Goal: Task Accomplishment & Management: Manage account settings

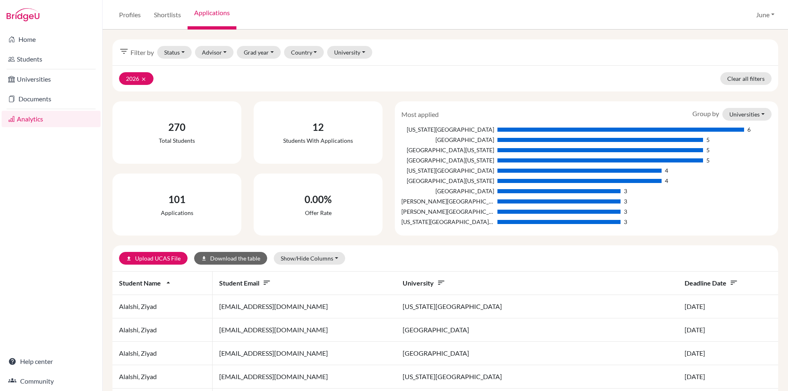
click at [33, 119] on link "Analytics" at bounding box center [51, 119] width 99 height 16
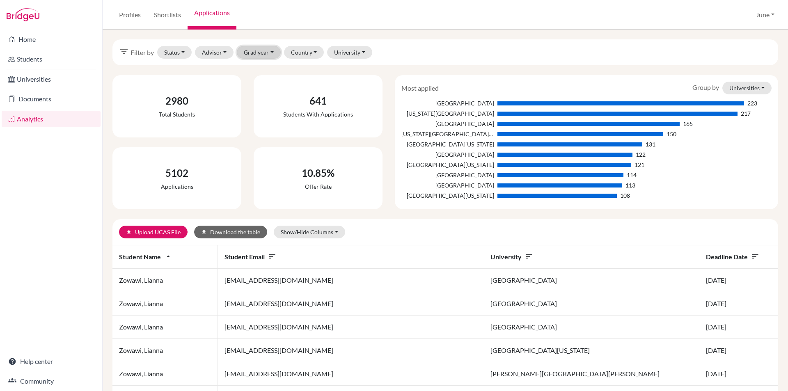
click at [272, 51] on button "Grad year" at bounding box center [259, 52] width 44 height 13
click at [264, 69] on div "2026" at bounding box center [269, 70] width 45 height 10
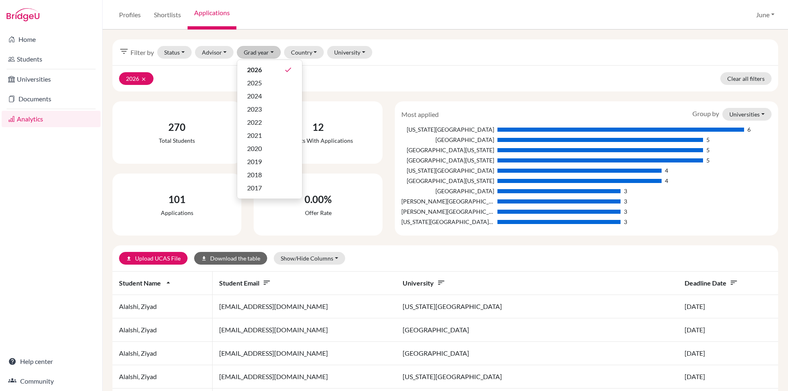
click at [372, 71] on div "2026 clear Clear all filters" at bounding box center [445, 78] width 666 height 26
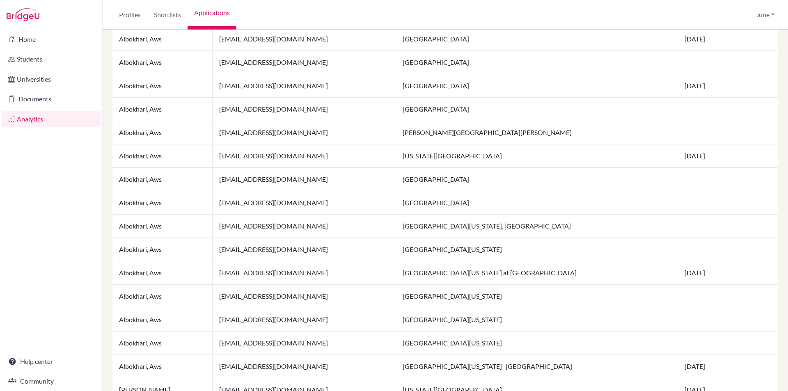
scroll to position [531, 0]
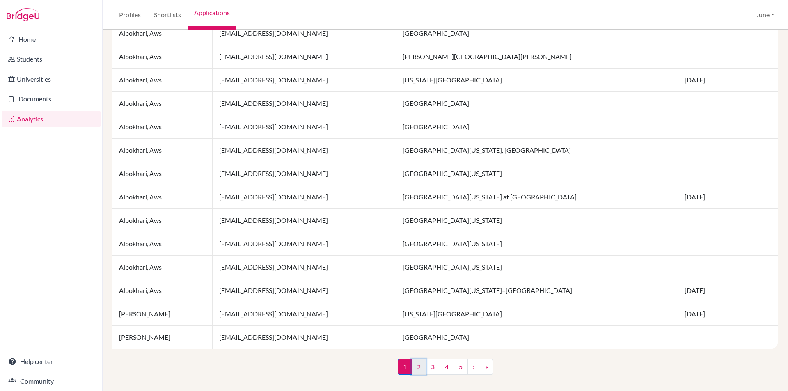
click at [417, 369] on link "2" at bounding box center [419, 367] width 14 height 16
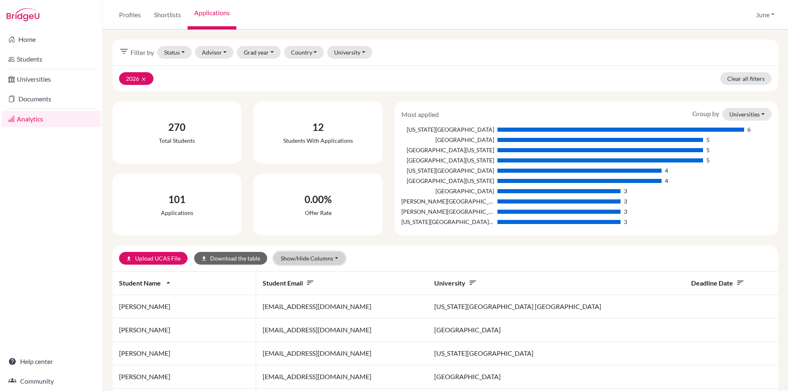
click at [335, 257] on button "Show/Hide Columns" at bounding box center [309, 258] width 71 height 13
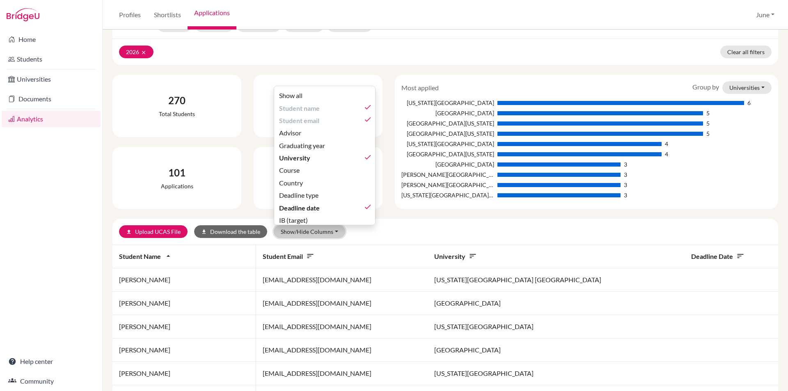
scroll to position [41, 0]
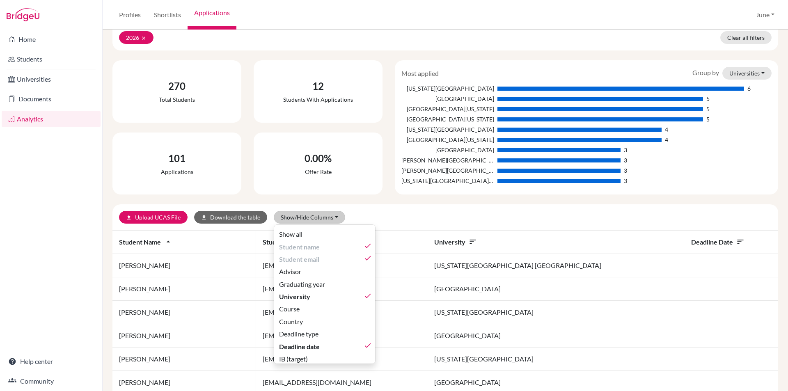
click at [468, 218] on div "upload Upload UCAS File download Download the table Show/Hide Columns Show all …" at bounding box center [336, 217] width 435 height 13
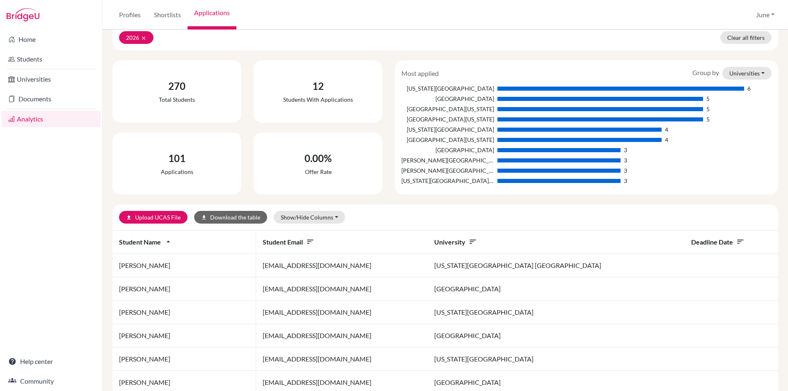
scroll to position [0, 0]
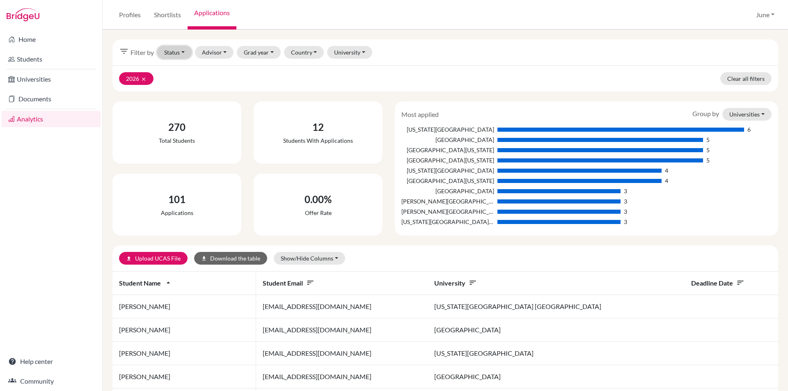
click at [181, 50] on button "Status" at bounding box center [174, 52] width 34 height 13
click at [227, 50] on button "Advisor" at bounding box center [214, 52] width 39 height 13
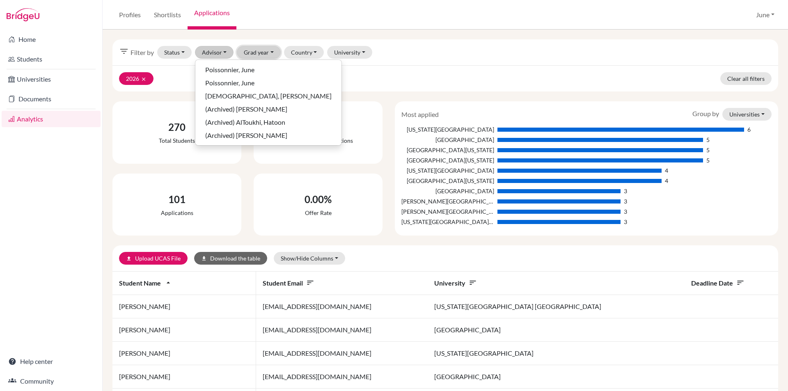
click at [274, 52] on button "Grad year" at bounding box center [259, 52] width 44 height 13
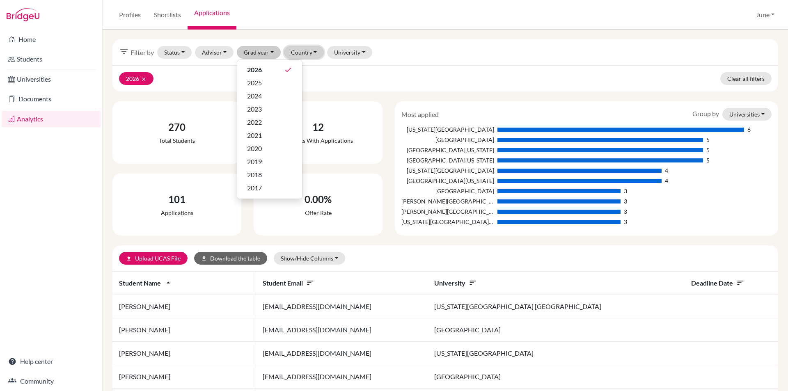
click at [315, 51] on button "Country" at bounding box center [304, 52] width 40 height 13
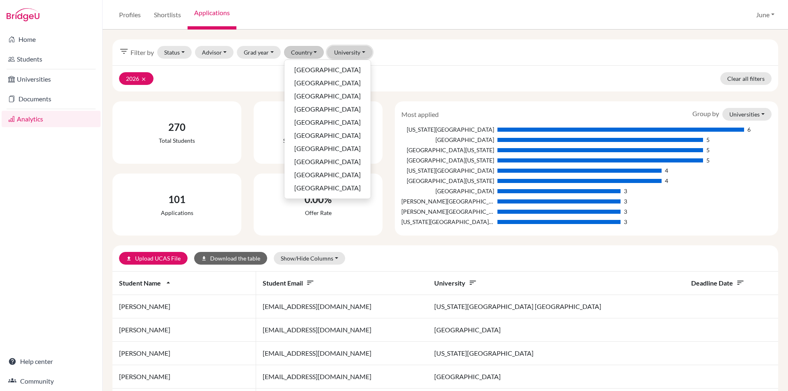
click at [362, 51] on button "University" at bounding box center [349, 52] width 45 height 13
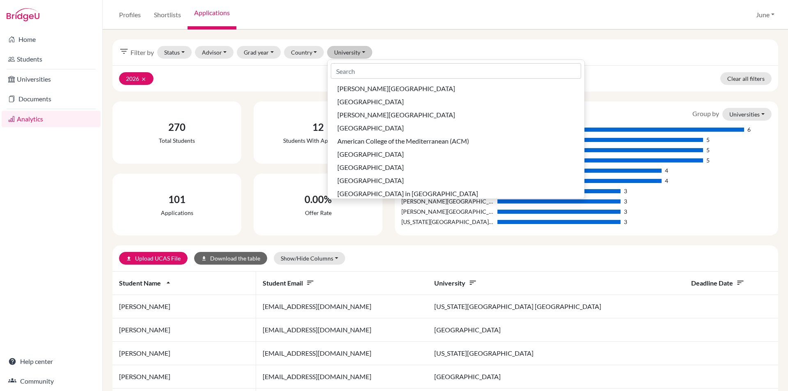
click at [434, 48] on div "filter_list Filter by Status Not sent Sent Successful Attending Advisor Poisson…" at bounding box center [445, 52] width 666 height 26
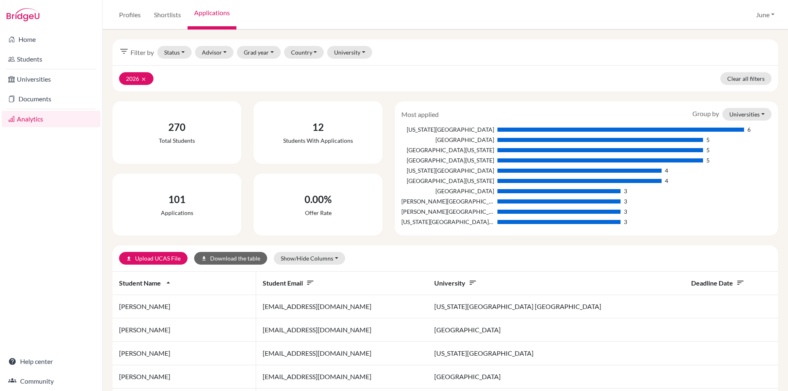
scroll to position [41, 0]
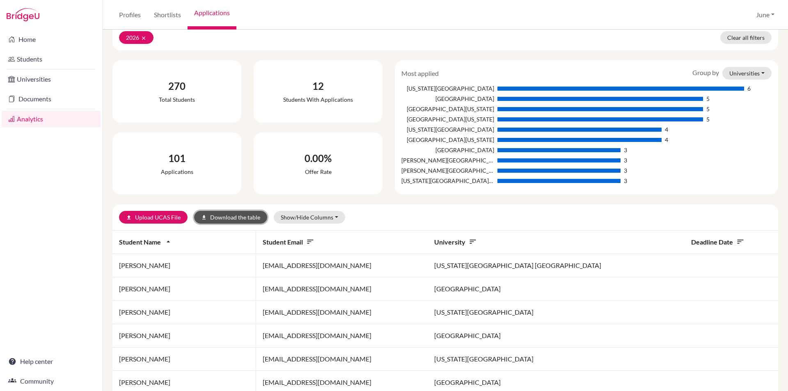
click at [228, 214] on button "download Download the table" at bounding box center [230, 217] width 73 height 13
click at [41, 99] on link "Documents" at bounding box center [51, 99] width 99 height 16
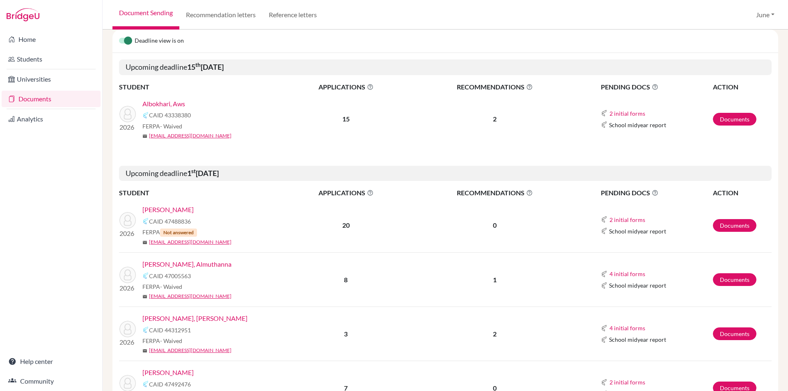
scroll to position [114, 0]
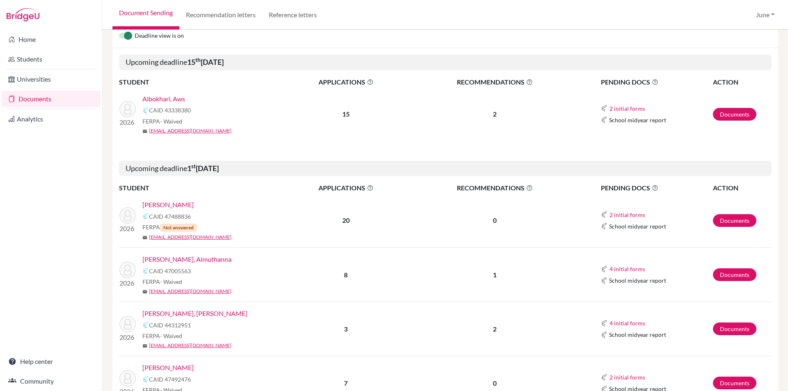
click at [184, 204] on link "[PERSON_NAME]" at bounding box center [167, 205] width 51 height 10
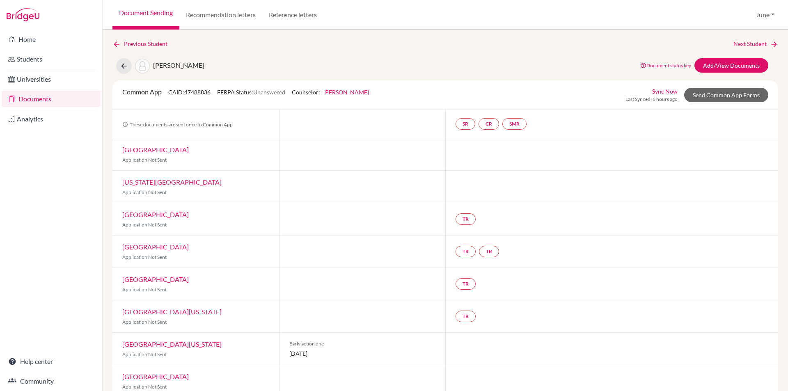
click at [29, 101] on link "Documents" at bounding box center [51, 99] width 99 height 16
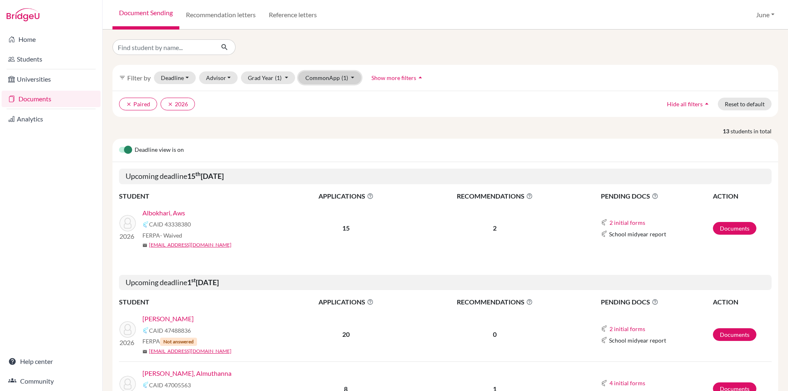
click at [353, 78] on button "CommonApp (1)" at bounding box center [329, 77] width 63 height 13
click at [450, 102] on ul "clear Paired clear 2026" at bounding box center [364, 104] width 490 height 13
click at [30, 117] on link "Analytics" at bounding box center [51, 119] width 99 height 16
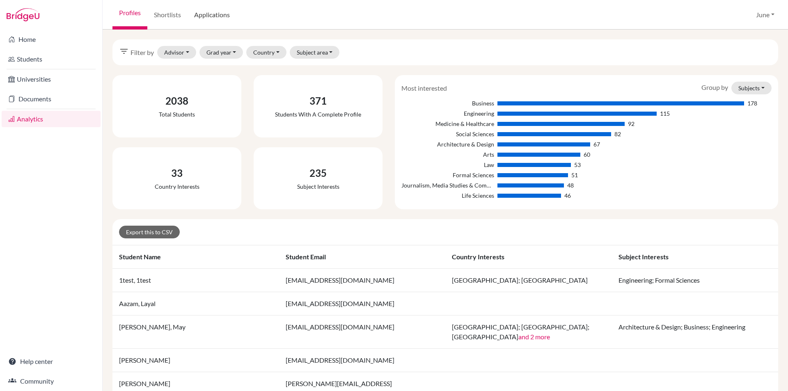
click at [215, 16] on link "Applications" at bounding box center [212, 15] width 49 height 30
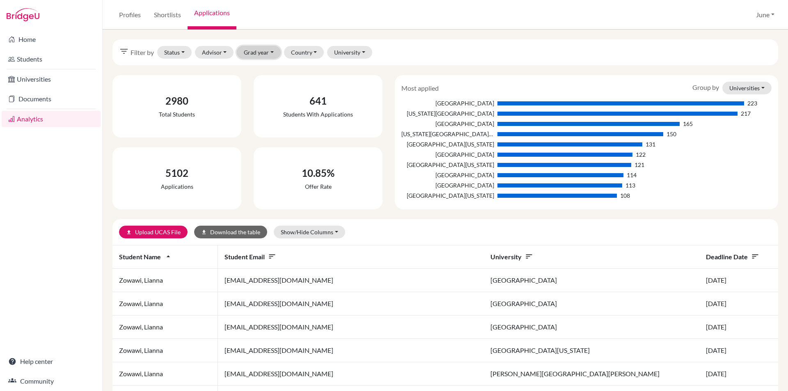
click at [270, 51] on button "Grad year" at bounding box center [259, 52] width 44 height 13
click at [262, 67] on span "2026" at bounding box center [254, 70] width 15 height 10
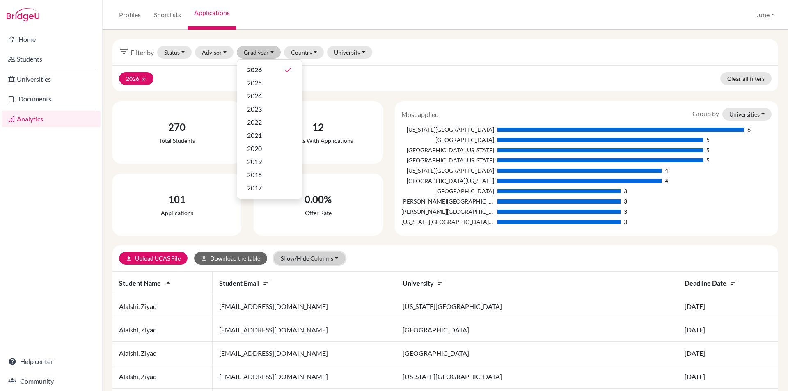
click at [336, 256] on button "Show/Hide Columns" at bounding box center [309, 258] width 71 height 13
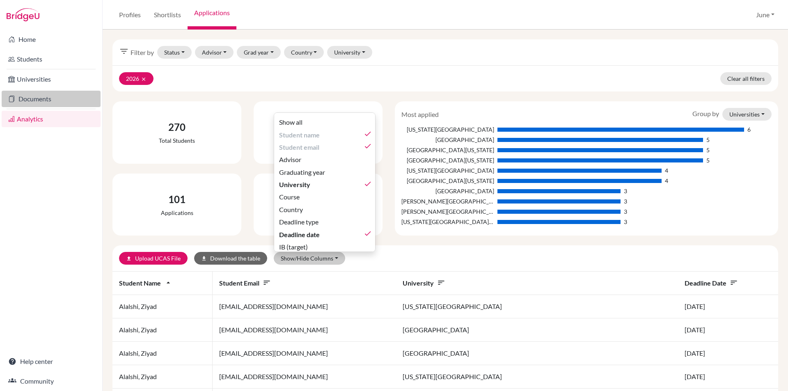
click at [38, 96] on link "Documents" at bounding box center [51, 99] width 99 height 16
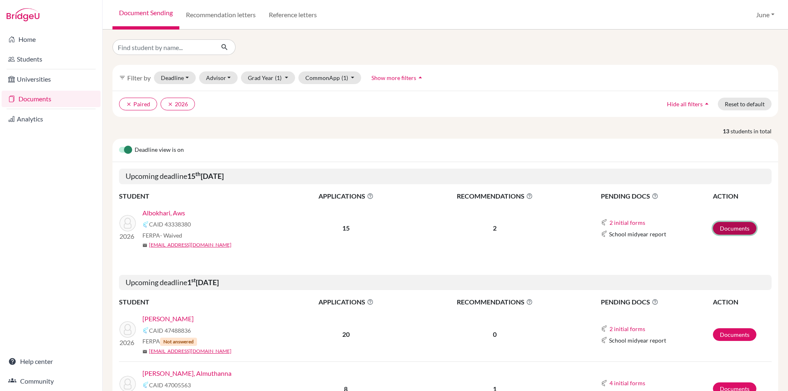
click at [724, 227] on link "Documents" at bounding box center [735, 228] width 44 height 13
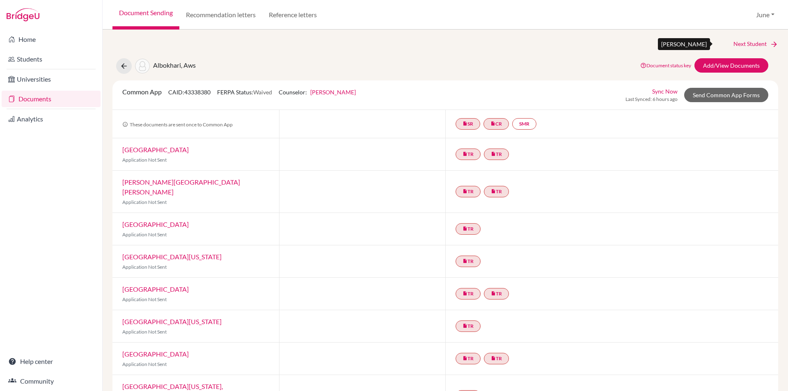
click at [745, 45] on link "Next Student" at bounding box center [756, 43] width 45 height 9
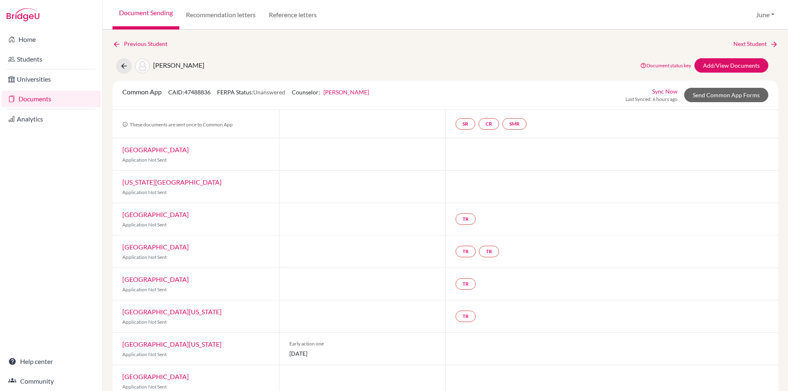
click at [40, 101] on link "Documents" at bounding box center [51, 99] width 99 height 16
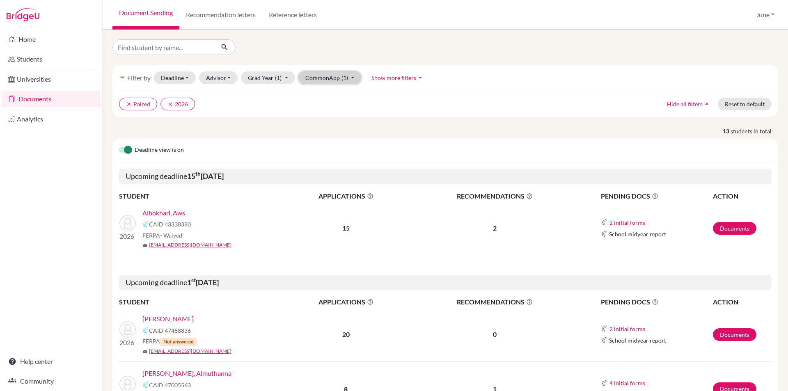
click at [352, 78] on button "CommonApp (1)" at bounding box center [329, 77] width 63 height 13
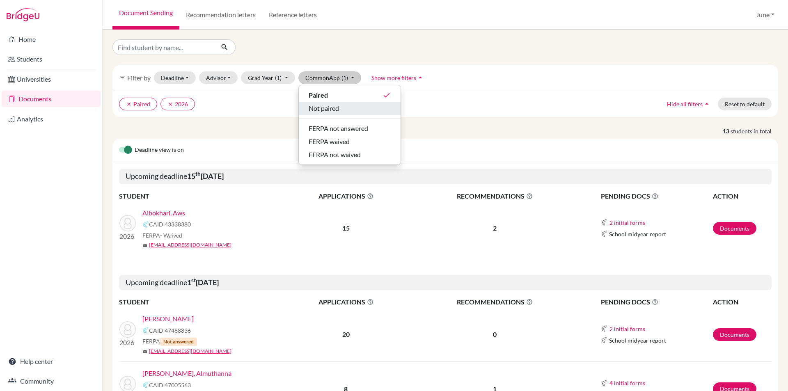
click at [328, 108] on span "Not paired" at bounding box center [324, 108] width 30 height 10
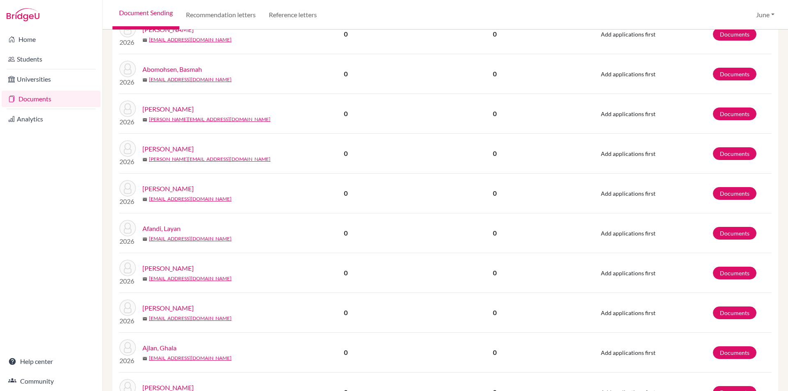
scroll to position [957, 0]
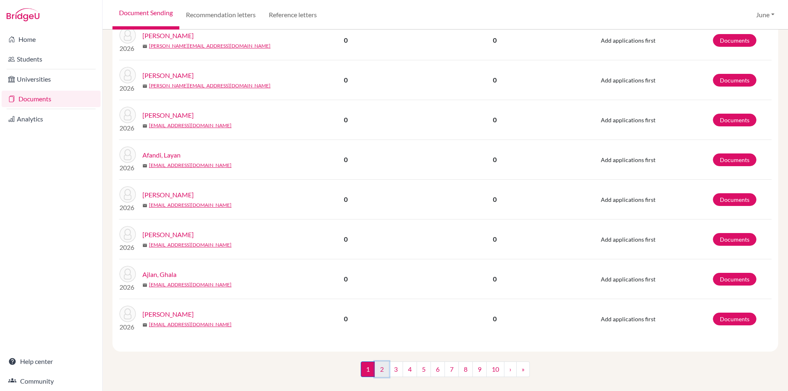
click at [379, 362] on link "2" at bounding box center [382, 370] width 14 height 16
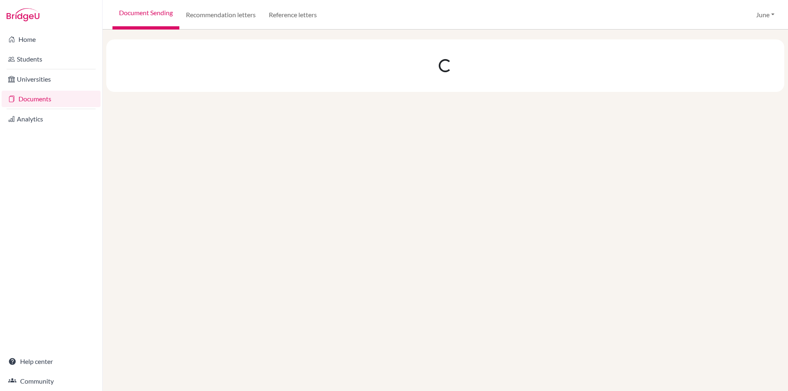
scroll to position [0, 0]
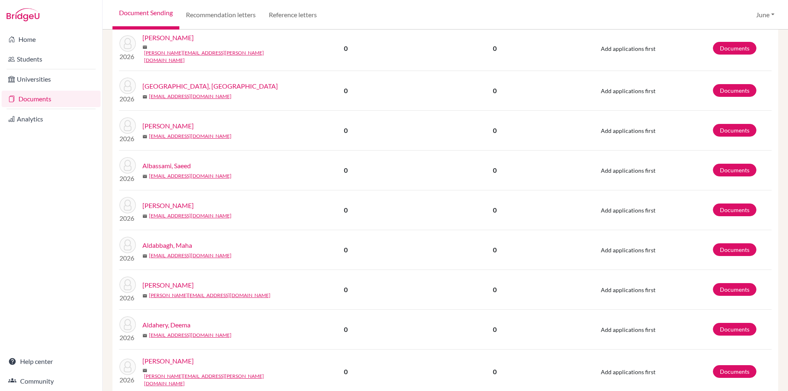
scroll to position [671, 0]
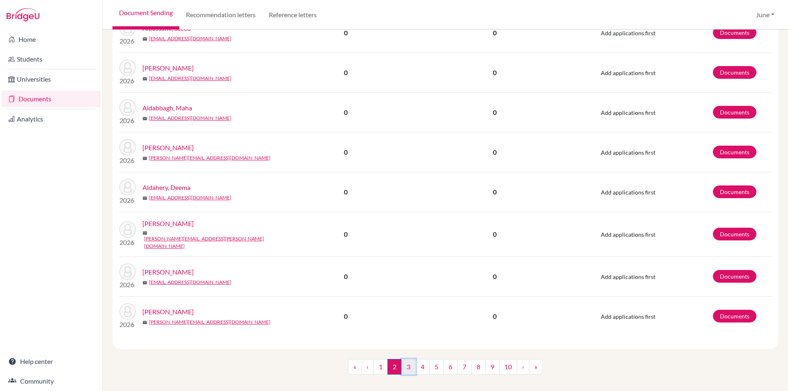
click at [404, 359] on link "3" at bounding box center [409, 367] width 14 height 16
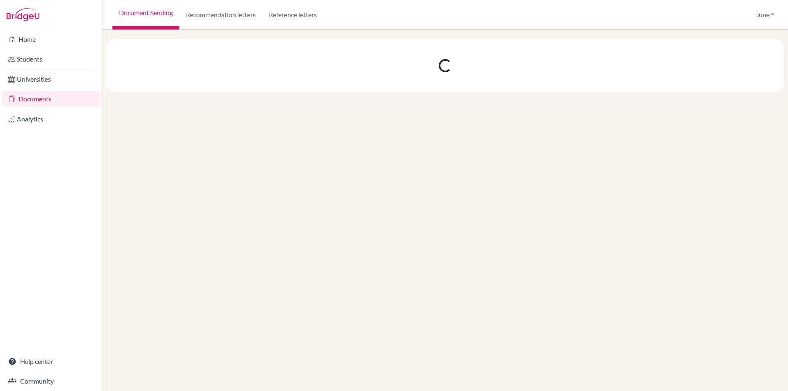
scroll to position [0, 0]
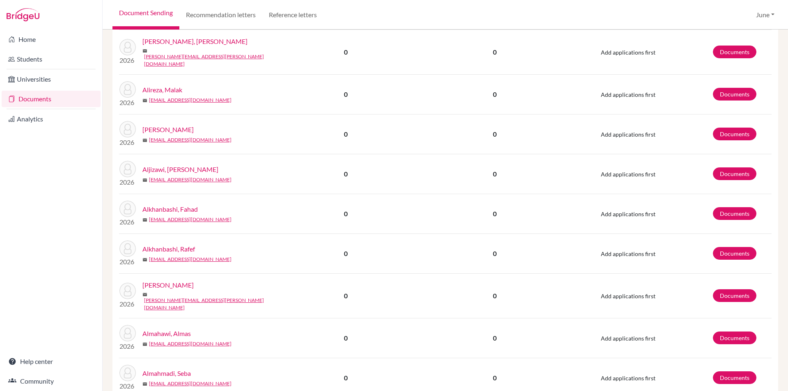
scroll to position [671, 0]
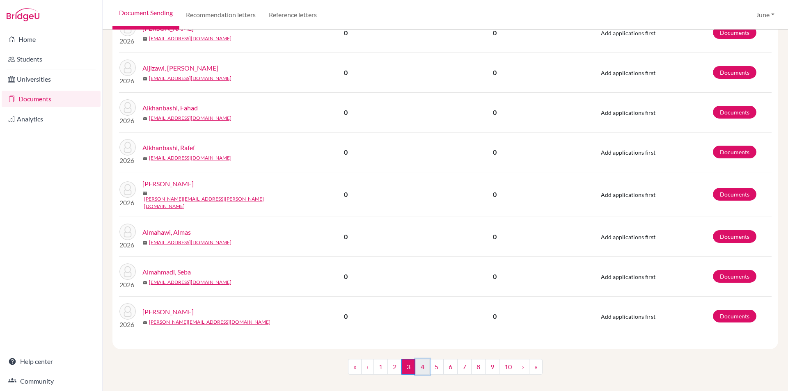
click at [420, 359] on link "4" at bounding box center [422, 367] width 14 height 16
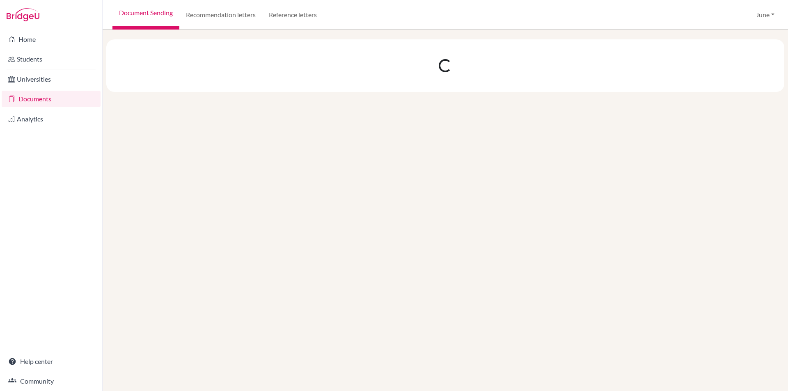
scroll to position [0, 0]
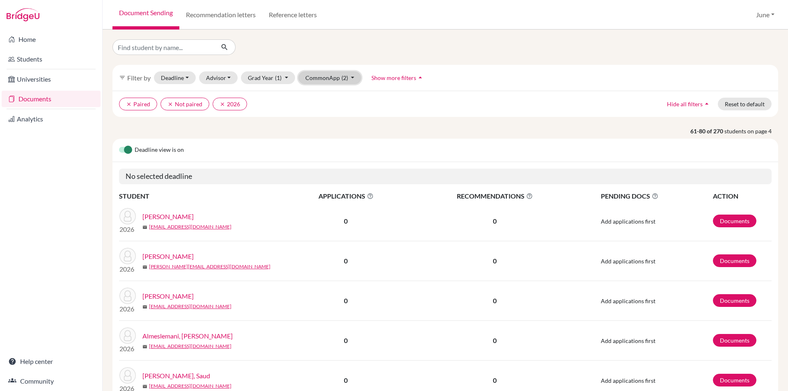
click at [349, 76] on button "CommonApp (2)" at bounding box center [329, 77] width 63 height 13
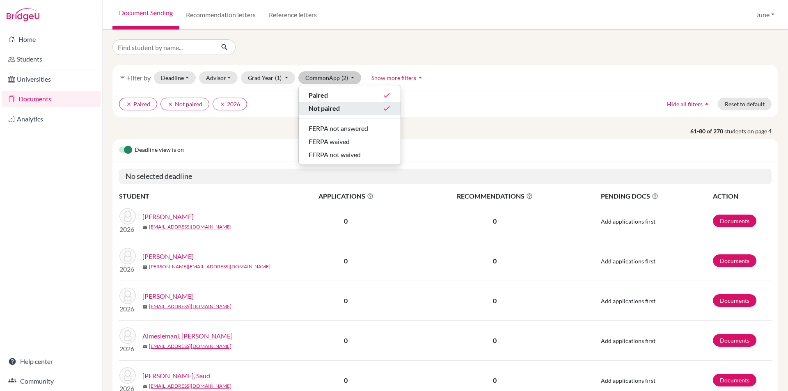
click at [345, 110] on div "Not paired done" at bounding box center [350, 108] width 82 height 10
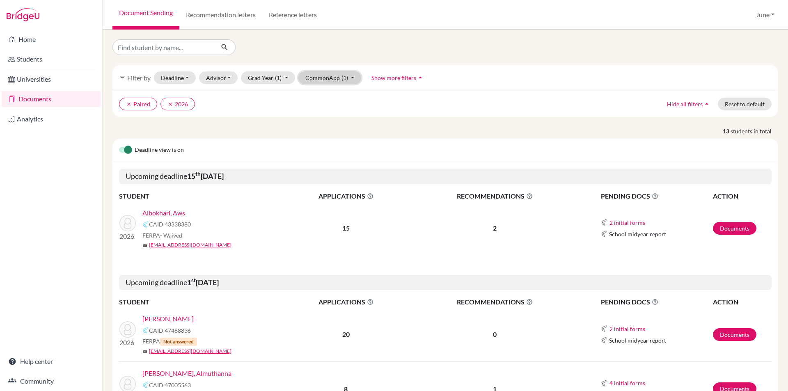
click at [352, 77] on button "CommonApp (1)" at bounding box center [329, 77] width 63 height 13
click at [467, 102] on ul "clear Paired clear 2026" at bounding box center [364, 104] width 490 height 13
click at [416, 77] on icon "arrow_drop_up" at bounding box center [420, 77] width 8 height 8
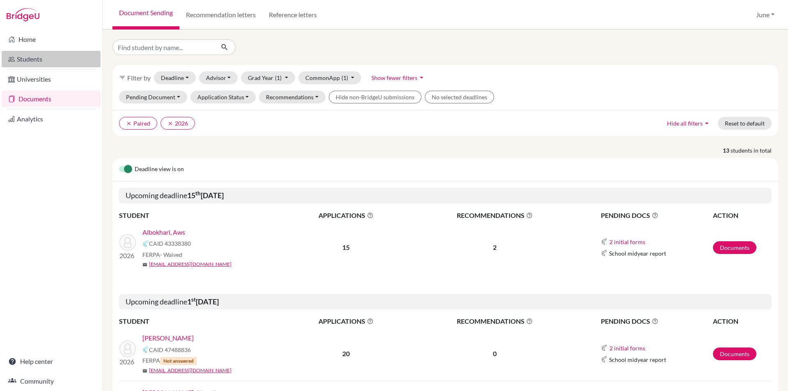
click at [28, 62] on link "Students" at bounding box center [51, 59] width 99 height 16
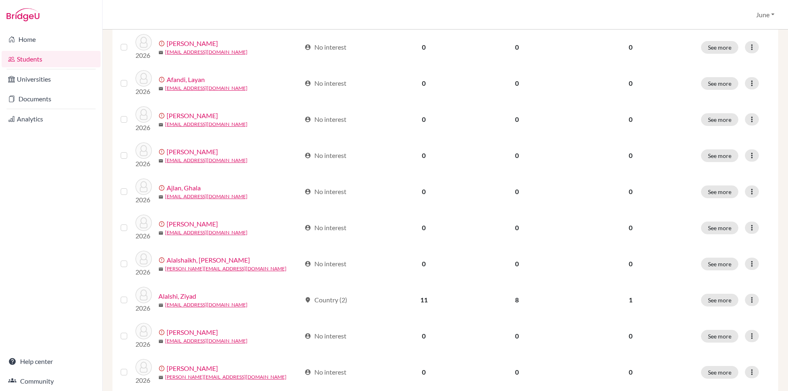
scroll to position [302, 0]
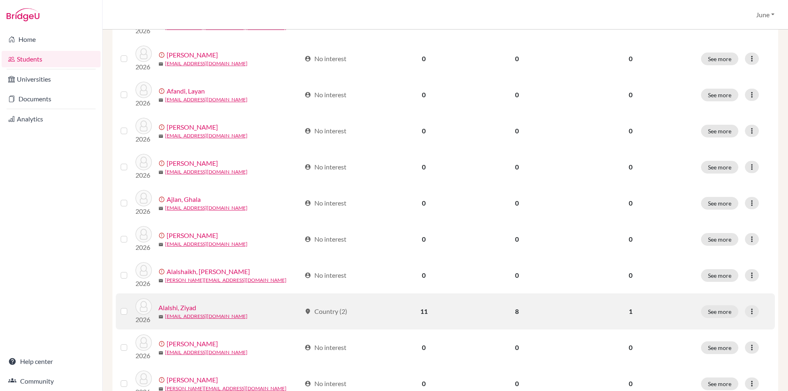
click at [187, 307] on link "Alalshi, Ziyad" at bounding box center [177, 308] width 38 height 10
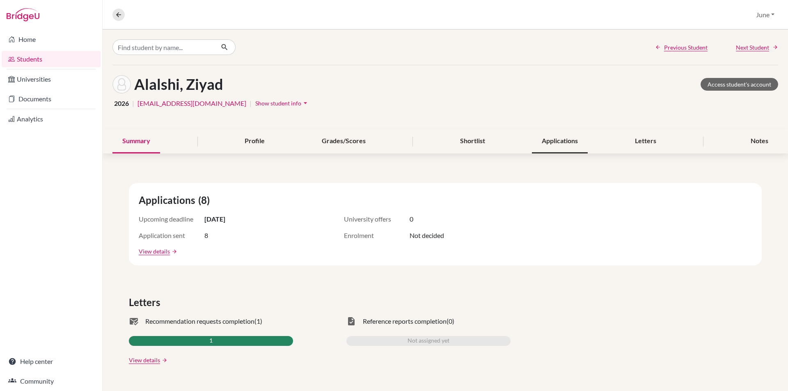
click at [561, 143] on div "Applications" at bounding box center [560, 141] width 56 height 24
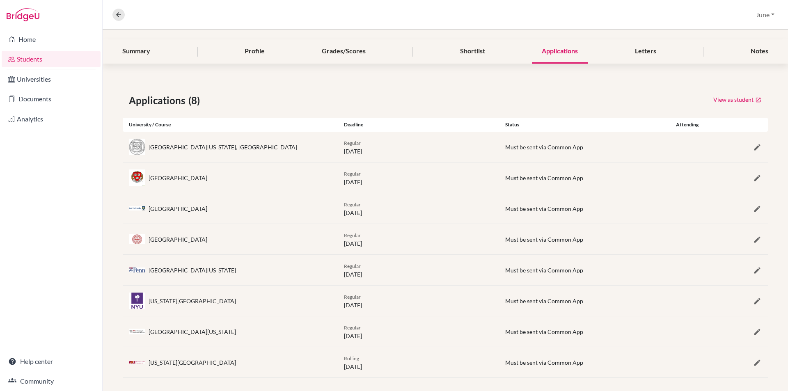
scroll to position [96, 0]
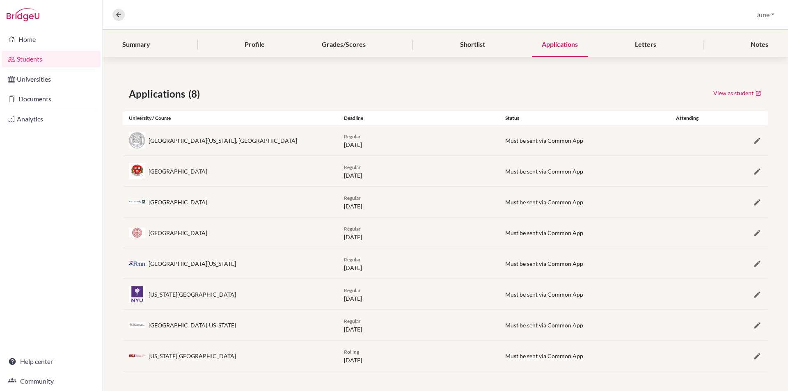
click at [36, 58] on link "Students" at bounding box center [51, 59] width 99 height 16
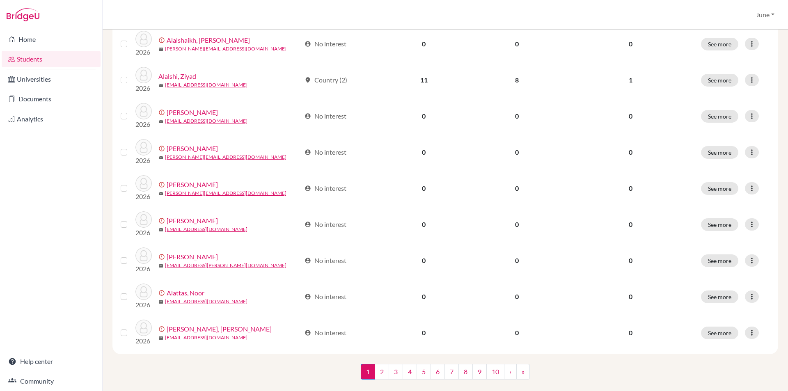
scroll to position [534, 0]
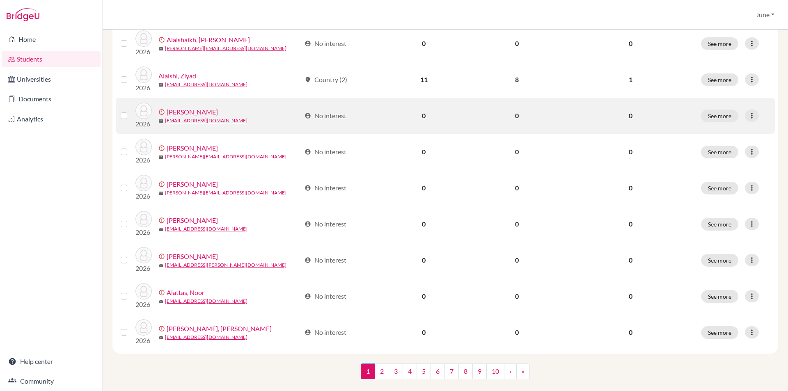
click at [206, 110] on link "[PERSON_NAME]" at bounding box center [192, 112] width 51 height 10
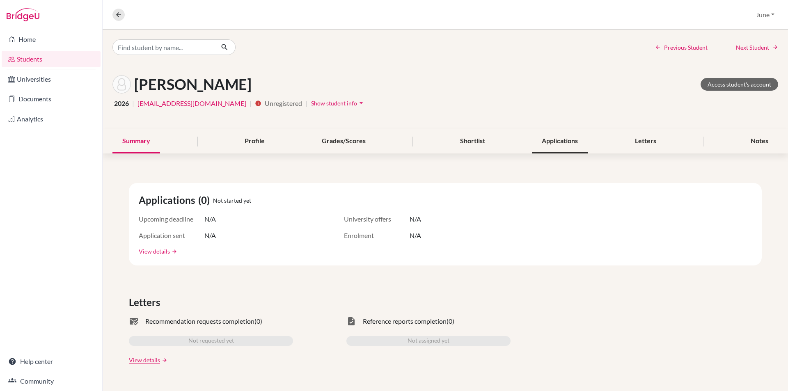
click at [555, 142] on div "Applications" at bounding box center [560, 141] width 56 height 24
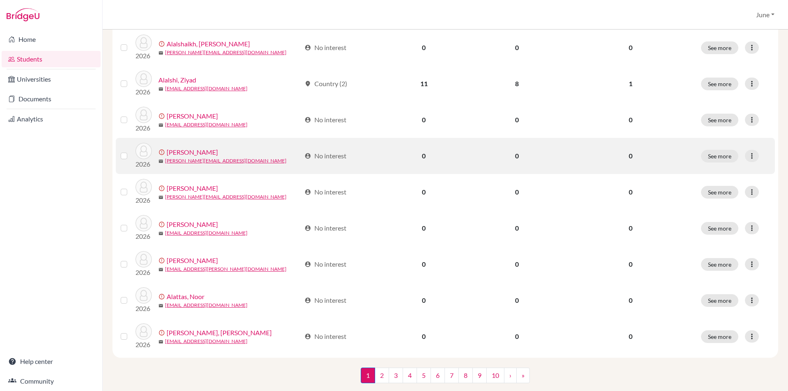
scroll to position [548, 0]
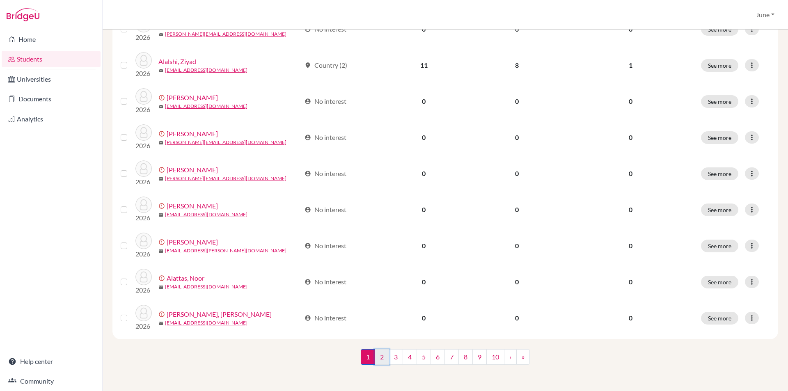
click at [376, 357] on link "2" at bounding box center [382, 357] width 14 height 16
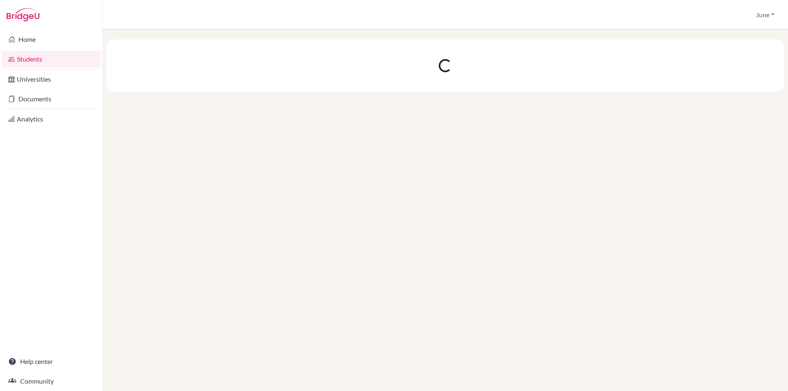
scroll to position [0, 0]
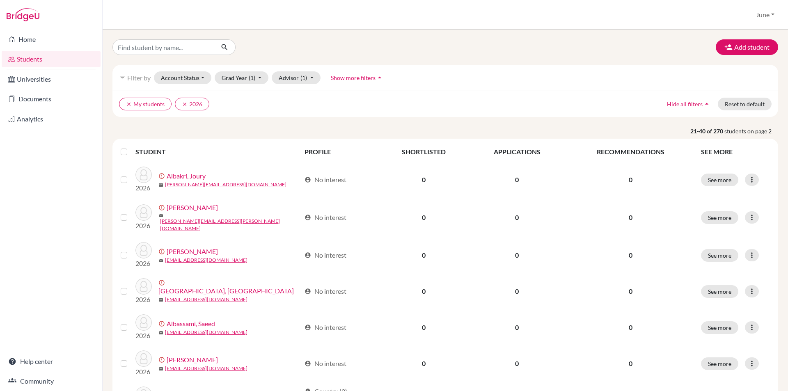
click at [373, 79] on span "Show more filters" at bounding box center [353, 77] width 45 height 7
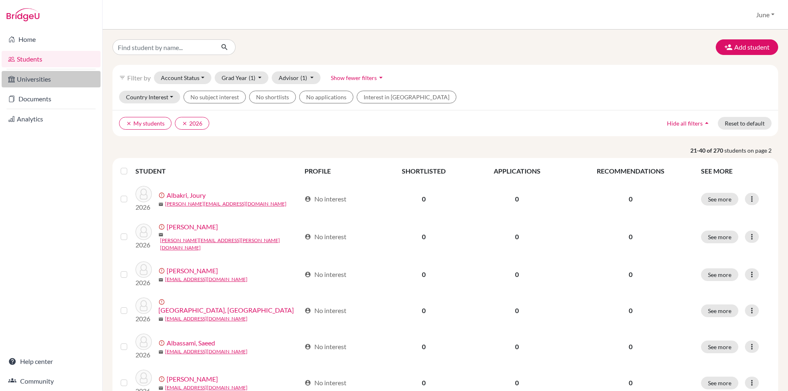
click at [30, 78] on link "Universities" at bounding box center [51, 79] width 99 height 16
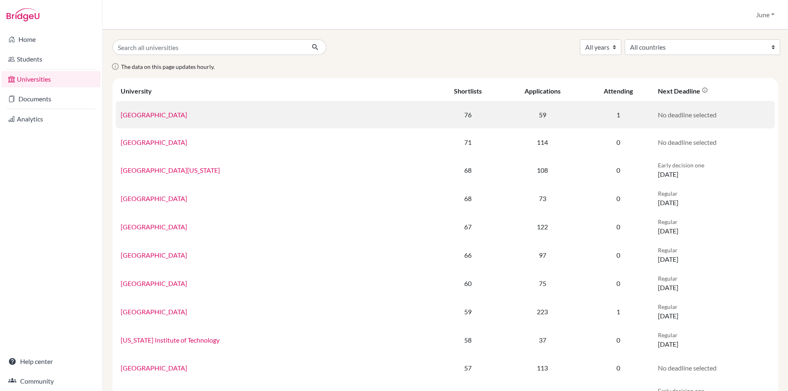
click at [165, 116] on link "[GEOGRAPHIC_DATA]" at bounding box center [154, 115] width 67 height 8
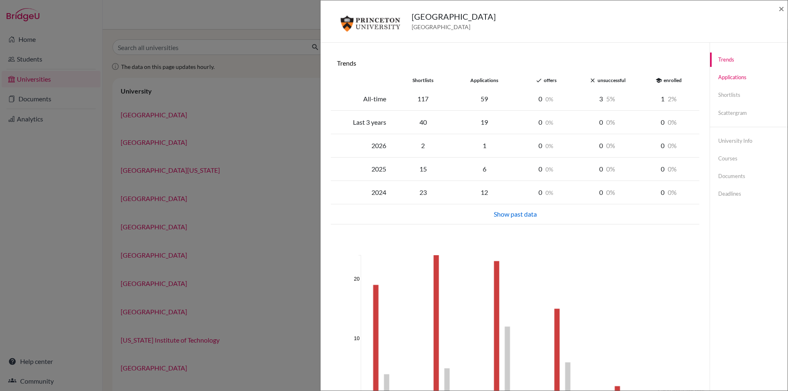
click at [727, 76] on link "Applications" at bounding box center [749, 77] width 78 height 14
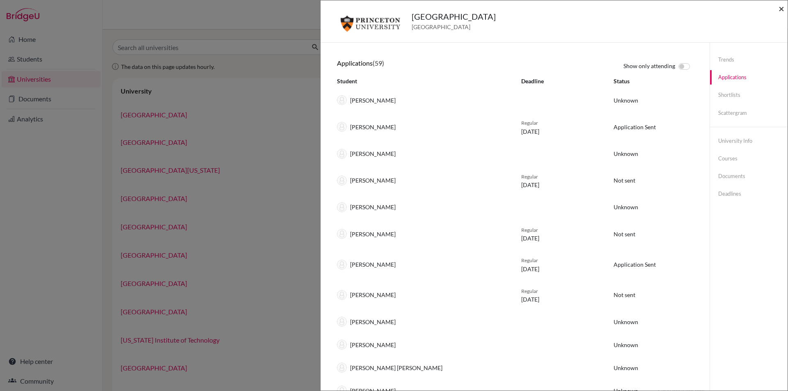
click at [782, 11] on span "×" at bounding box center [782, 8] width 6 height 12
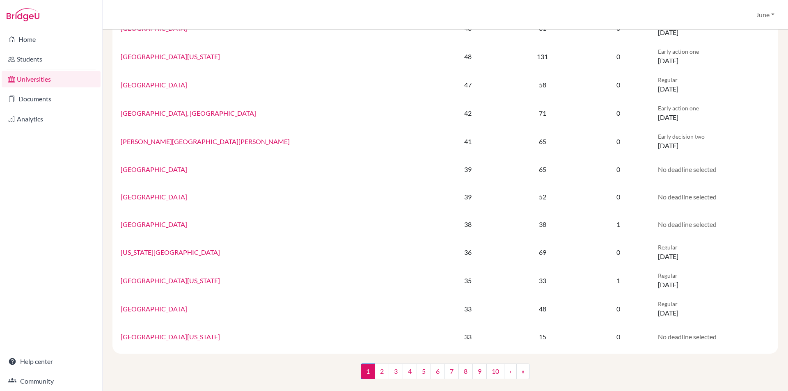
scroll to position [457, 0]
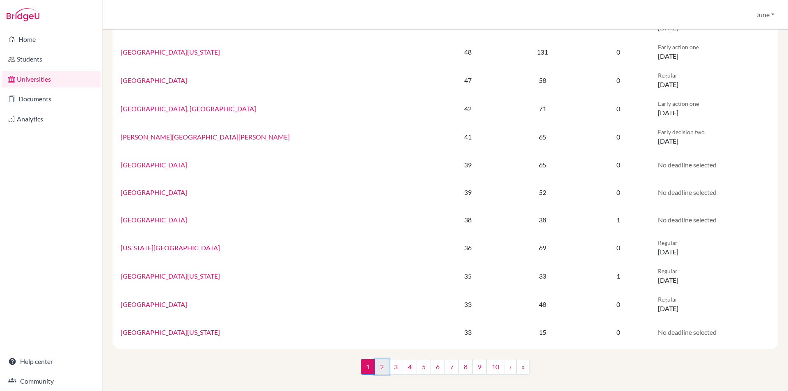
click at [377, 368] on link "2" at bounding box center [382, 367] width 14 height 16
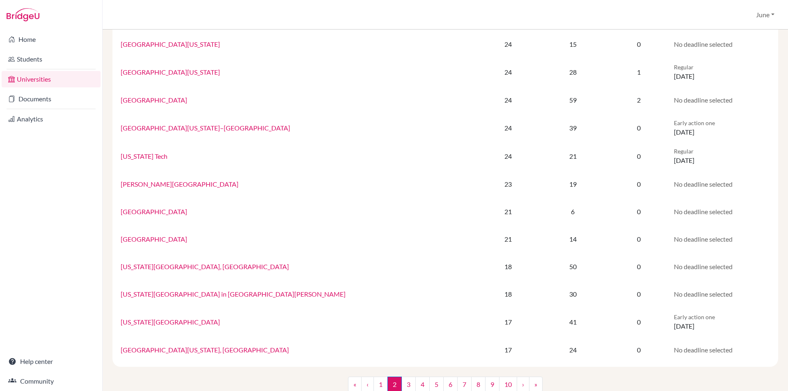
scroll to position [450, 0]
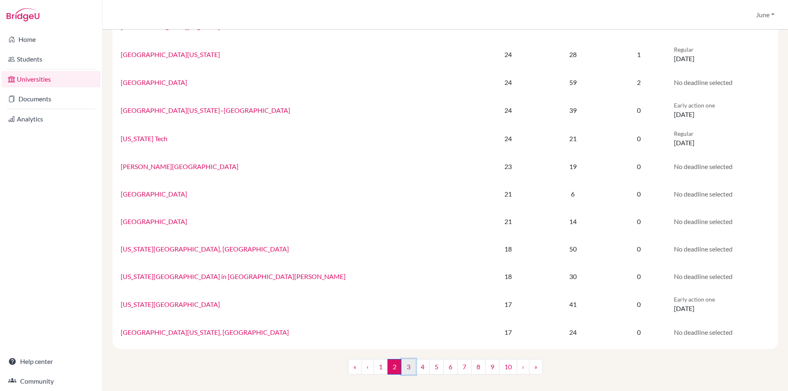
click at [402, 367] on link "3" at bounding box center [409, 367] width 14 height 16
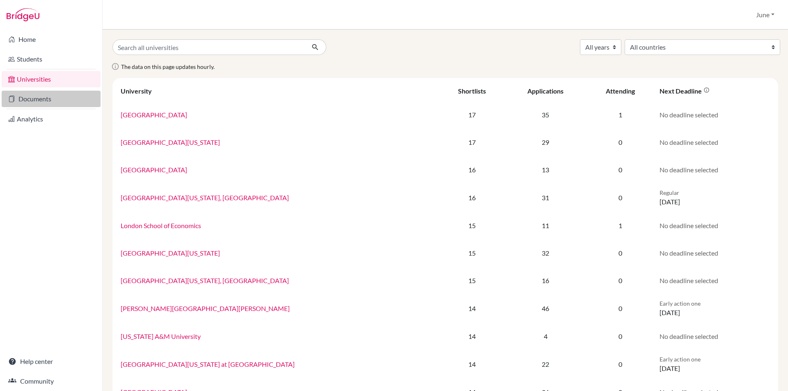
click at [33, 97] on link "Documents" at bounding box center [51, 99] width 99 height 16
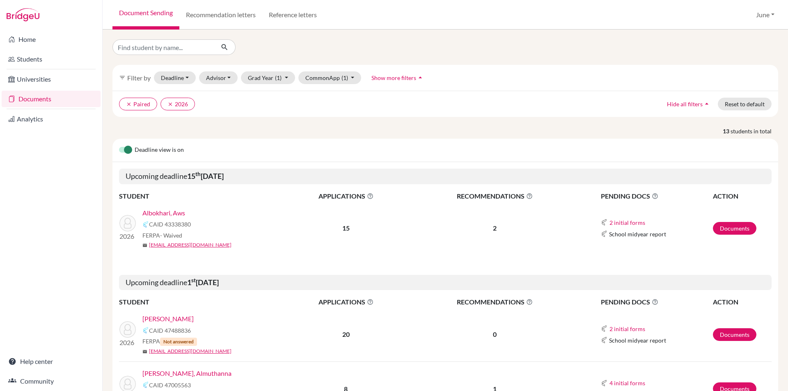
scroll to position [123, 0]
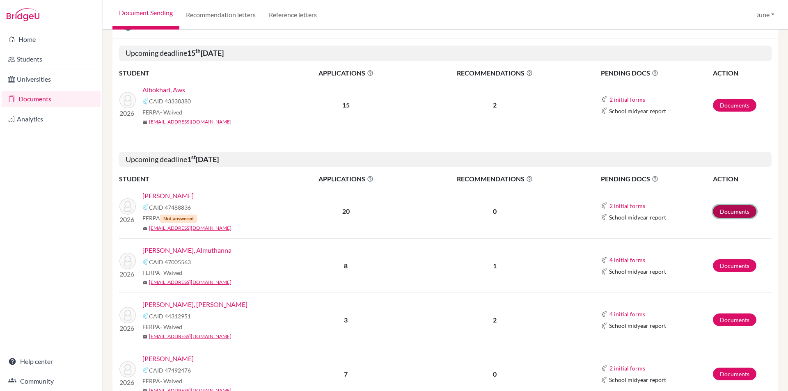
click at [726, 209] on link "Documents" at bounding box center [735, 211] width 44 height 13
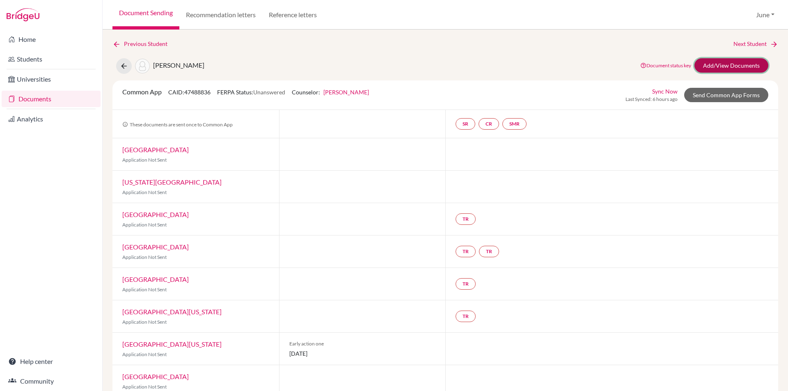
click at [725, 63] on link "Add/View Documents" at bounding box center [732, 65] width 74 height 14
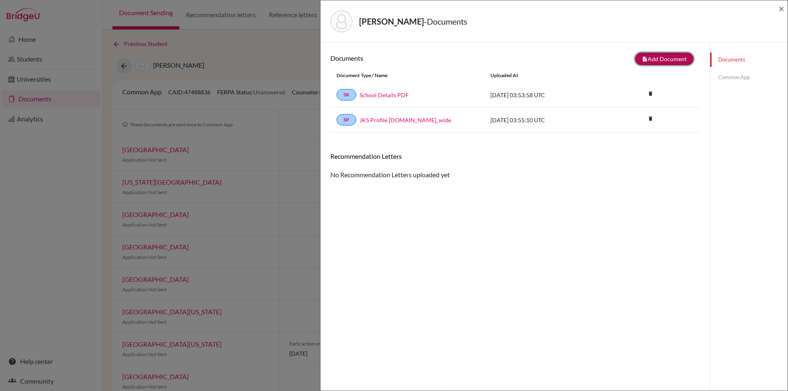
click at [660, 55] on button "note_add Add Document" at bounding box center [664, 59] width 59 height 13
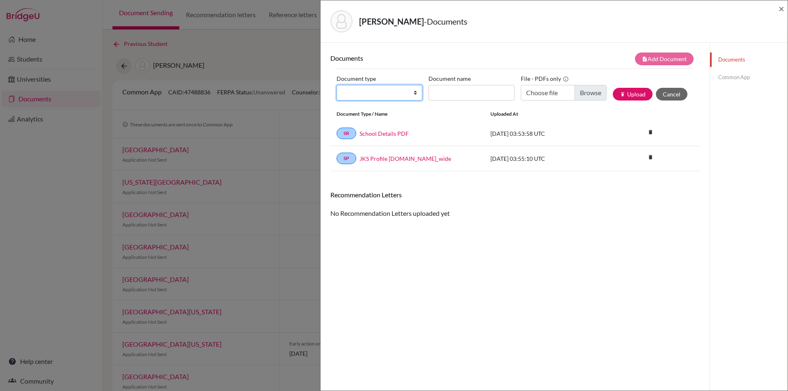
click at [411, 92] on select "Change explanation for Common App reports Counselor recommendation Internationa…" at bounding box center [380, 93] width 86 height 16
select select "2"
click at [337, 85] on select "Change explanation for Common App reports Counselor recommendation Internationa…" at bounding box center [380, 93] width 86 height 16
click at [485, 94] on input "Document name" at bounding box center [472, 93] width 86 height 16
type input "initial transcript"
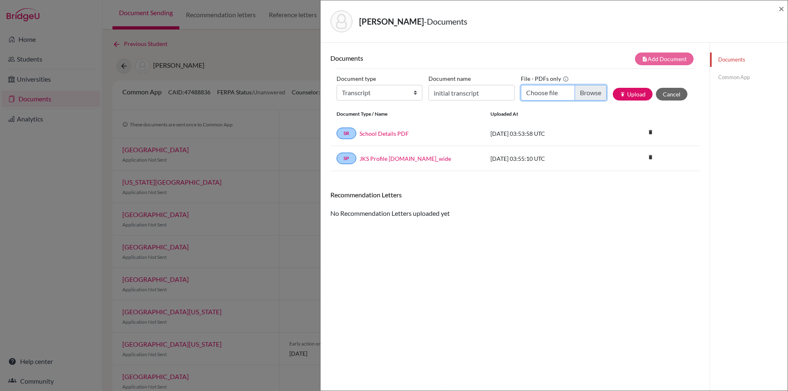
click at [581, 92] on input "Choose file" at bounding box center [564, 93] width 86 height 16
type input "C:\fakepath\[PERSON_NAME] initial transcript.pdf"
drag, startPoint x: 633, startPoint y: 94, endPoint x: 628, endPoint y: 97, distance: 5.9
click at [632, 94] on button "publish Upload" at bounding box center [633, 94] width 40 height 13
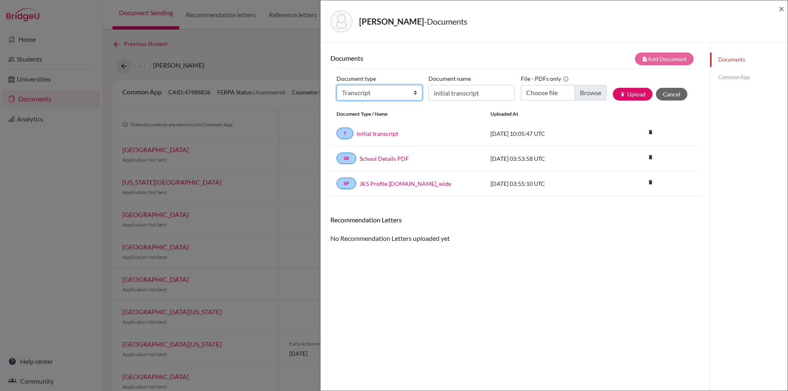
click at [414, 91] on select "Change explanation for Common App reports Counselor recommendation Internationa…" at bounding box center [380, 93] width 86 height 16
select select "5"
click at [337, 85] on select "Change explanation for Common App reports Counselor recommendation Internationa…" at bounding box center [380, 93] width 86 height 16
click at [587, 94] on input "Choose file" at bounding box center [564, 93] width 86 height 16
type input "C:\fakepath\[PERSON_NAME] - [PERSON_NAME].pdf"
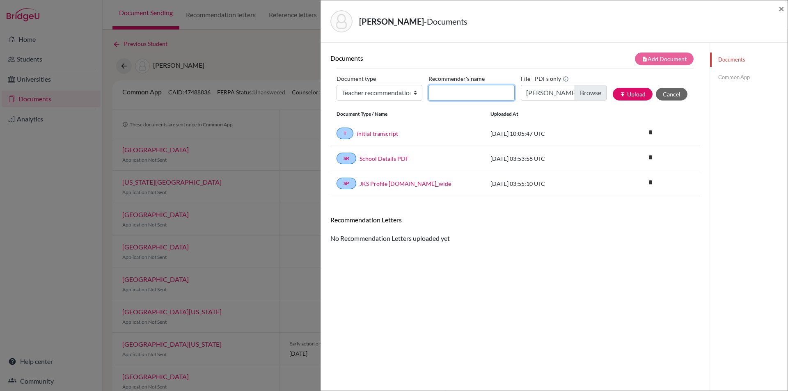
click at [476, 91] on input "Recommender's name" at bounding box center [472, 93] width 86 height 16
type input "[PERSON_NAME]"
click at [628, 94] on button "publish Upload" at bounding box center [633, 94] width 40 height 13
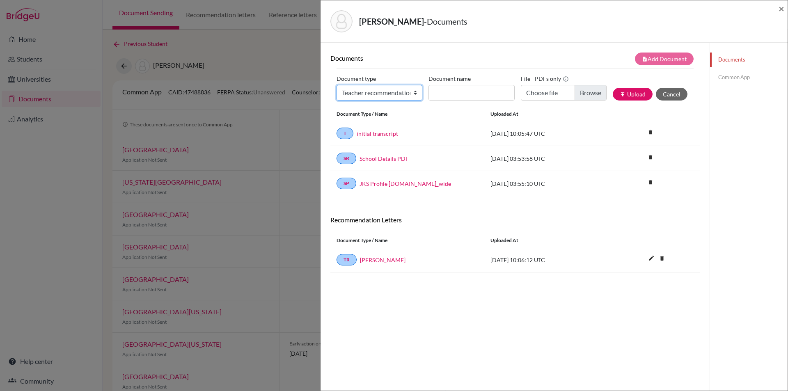
click at [413, 94] on select "Change explanation for Common App reports Counselor recommendation Internationa…" at bounding box center [380, 93] width 86 height 16
select select "5"
click at [337, 85] on select "Change explanation for Common App reports Counselor recommendation Internationa…" at bounding box center [380, 93] width 86 height 16
click at [586, 94] on input "Choose file" at bounding box center [564, 93] width 86 height 16
type input "C:\fakepath\[PERSON_NAME] - [PERSON_NAME][DATE].pdf"
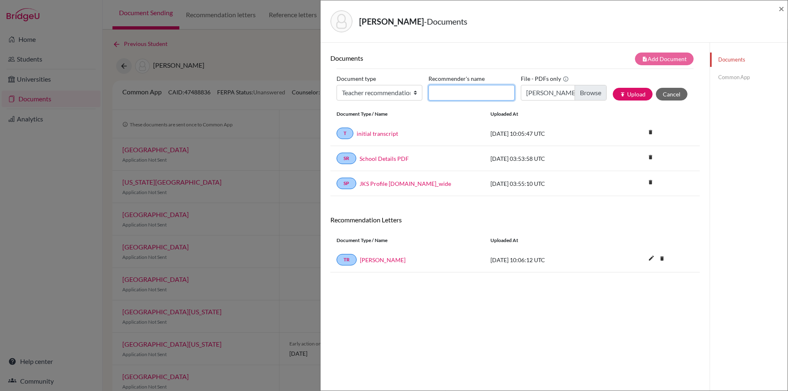
click at [470, 94] on input "Recommender's name" at bounding box center [472, 93] width 86 height 16
type input "[PERSON_NAME][DATE]"
click at [633, 92] on button "publish Upload" at bounding box center [633, 94] width 40 height 13
click at [781, 8] on span "×" at bounding box center [782, 8] width 6 height 12
